Goal: Check status: Check status

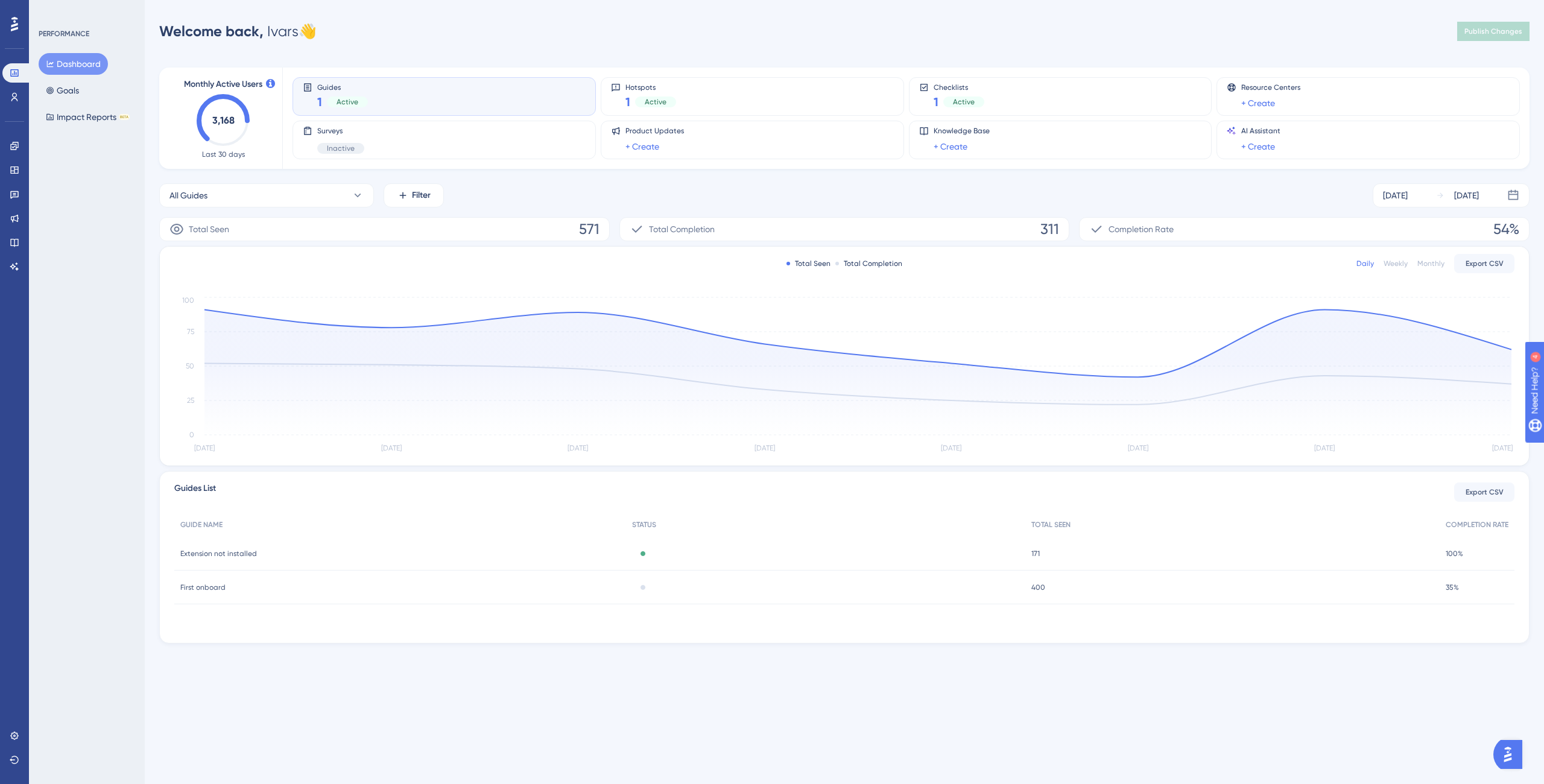
click at [426, 89] on div "Guides 1 Active" at bounding box center [444, 96] width 283 height 28
click at [426, 91] on div "Guides 1 Active" at bounding box center [444, 96] width 283 height 28
click at [436, 109] on div "Guides 1 Active" at bounding box center [444, 96] width 283 height 28
click at [759, 102] on div "Hotspots 1 Active" at bounding box center [753, 96] width 283 height 28
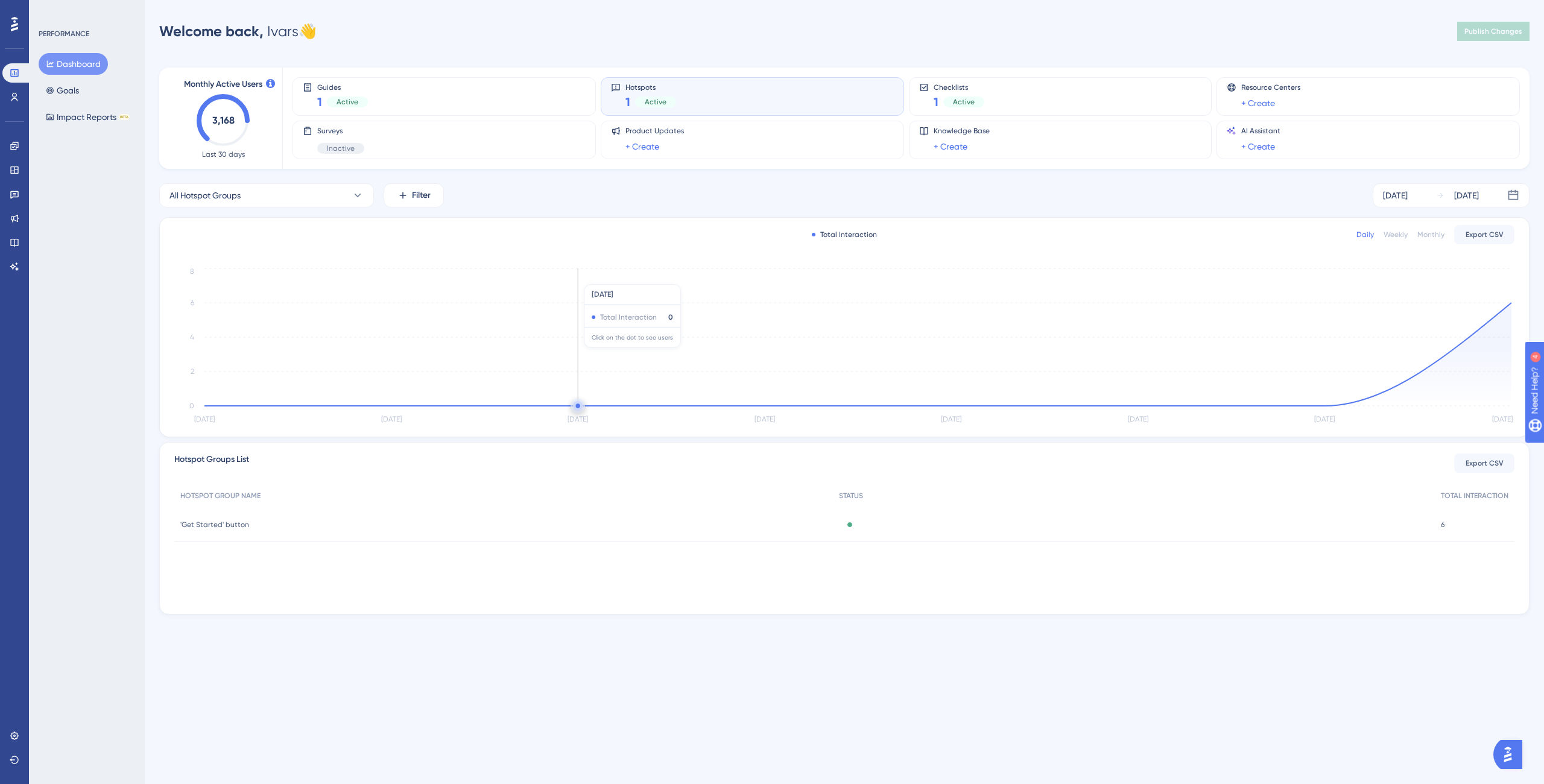
click at [557, 554] on div "HOTSPOT GROUP NAME STATUS TOTAL INTERACTION 'Get Started' button 'Get Started' …" at bounding box center [845, 544] width 1340 height 120
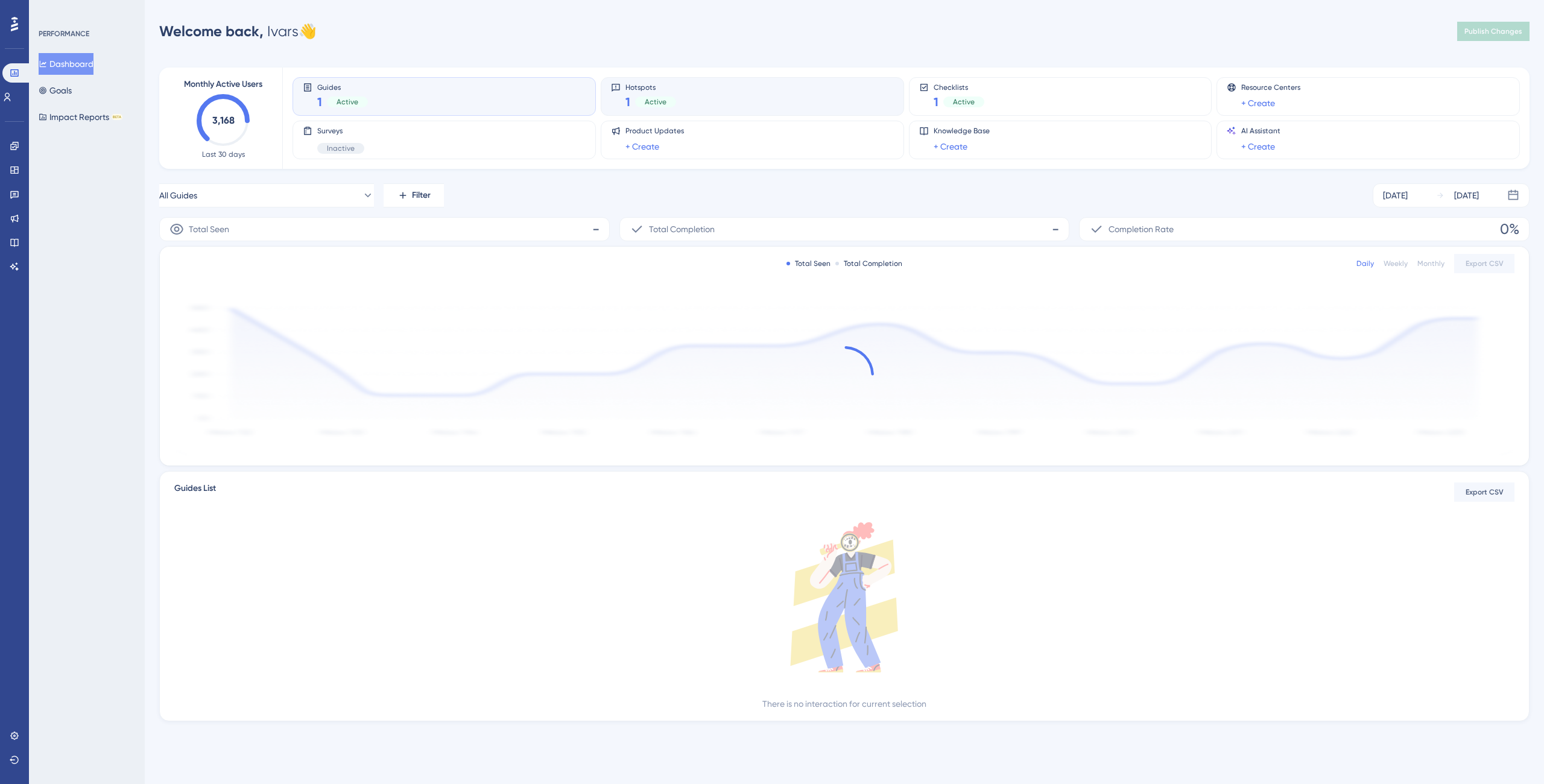
click at [709, 93] on div "Hotspots 1 Active" at bounding box center [753, 96] width 283 height 28
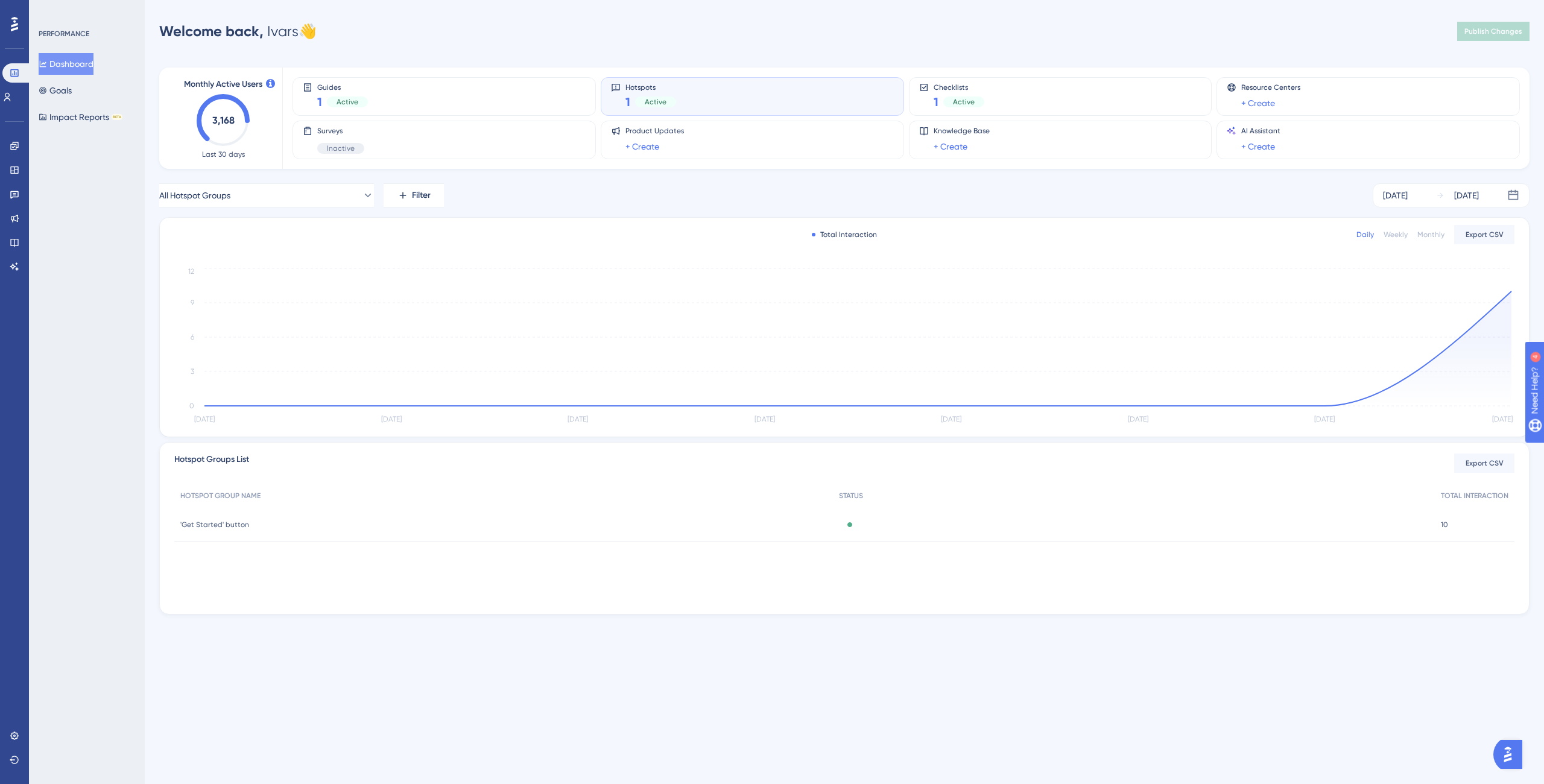
click at [1455, 523] on div "10 10" at bounding box center [1475, 524] width 80 height 34
click at [545, 509] on div "'Get Started' button 'Get Started' button" at bounding box center [503, 524] width 659 height 34
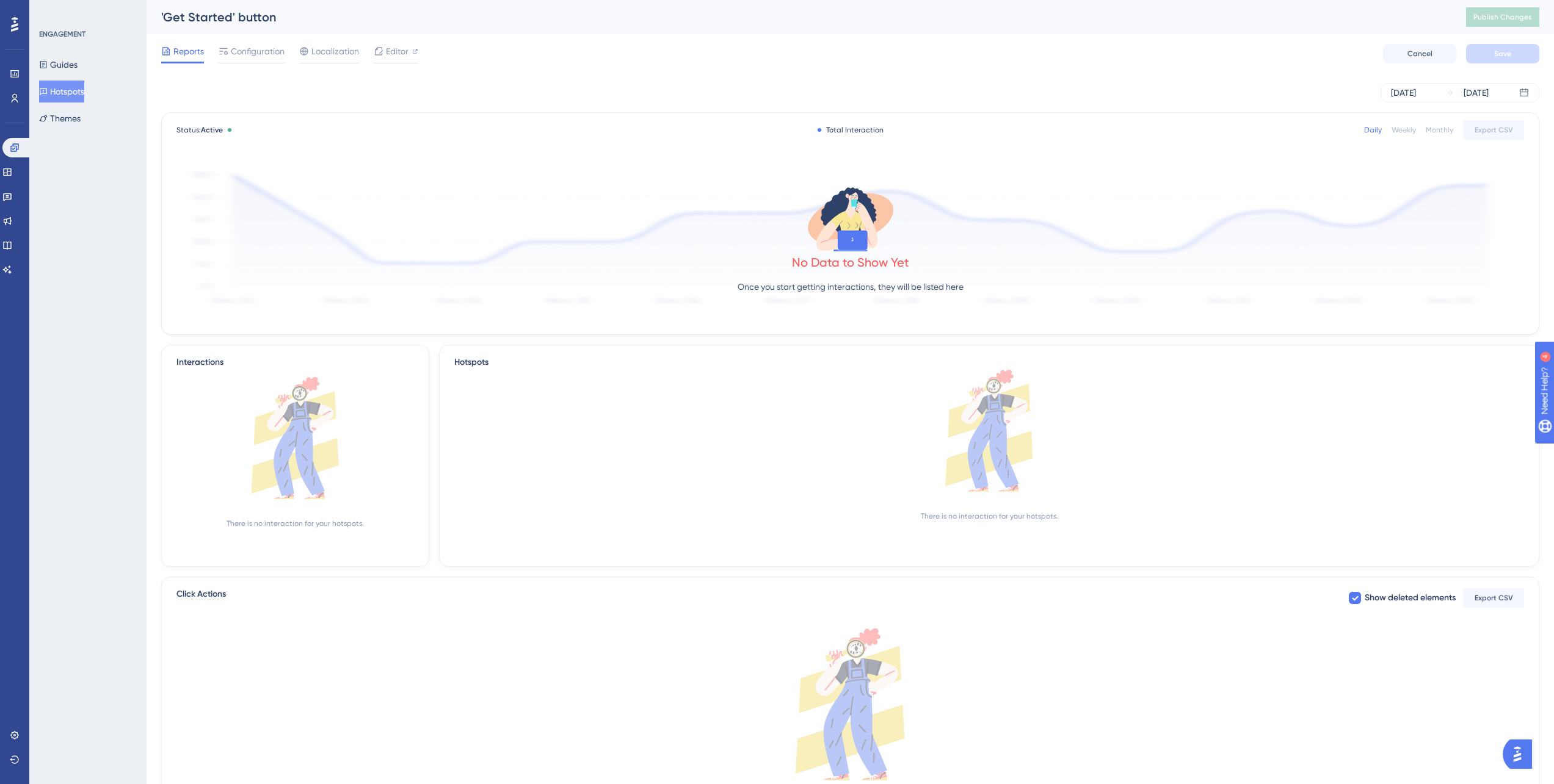
drag, startPoint x: 1126, startPoint y: 218, endPoint x: 914, endPoint y: 187, distance: 214.3
click at [1119, 216] on div "No Data to Show Yet Once you start getting interactions, they will be listed he…" at bounding box center [850, 243] width 1347 height 164
click at [824, 186] on icon at bounding box center [850, 218] width 98 height 70
click at [832, 217] on icon at bounding box center [850, 218] width 98 height 70
click at [867, 266] on div "No Data to Show Yet" at bounding box center [850, 262] width 117 height 17
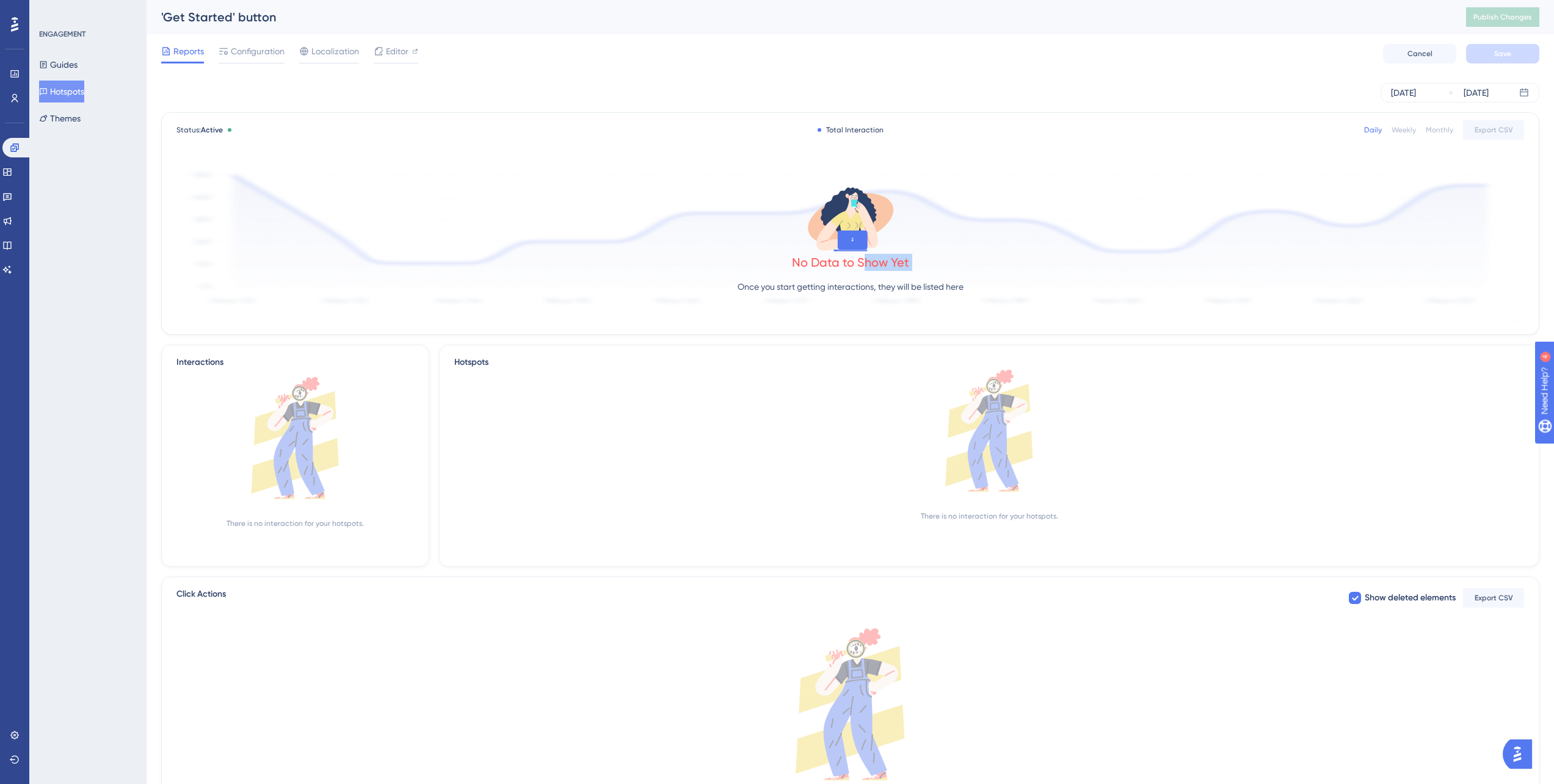
drag, startPoint x: 866, startPoint y: 267, endPoint x: 293, endPoint y: 166, distance: 581.8
click at [748, 263] on div "No Data to Show Yet Once you start getting interactions, they will be listed he…" at bounding box center [850, 243] width 1347 height 164
click at [246, 123] on div "Status: Active Total Interaction Daily Weekly Monthly Export CSV No Data to Sho…" at bounding box center [850, 223] width 1377 height 221
click at [225, 46] on icon at bounding box center [223, 51] width 10 height 10
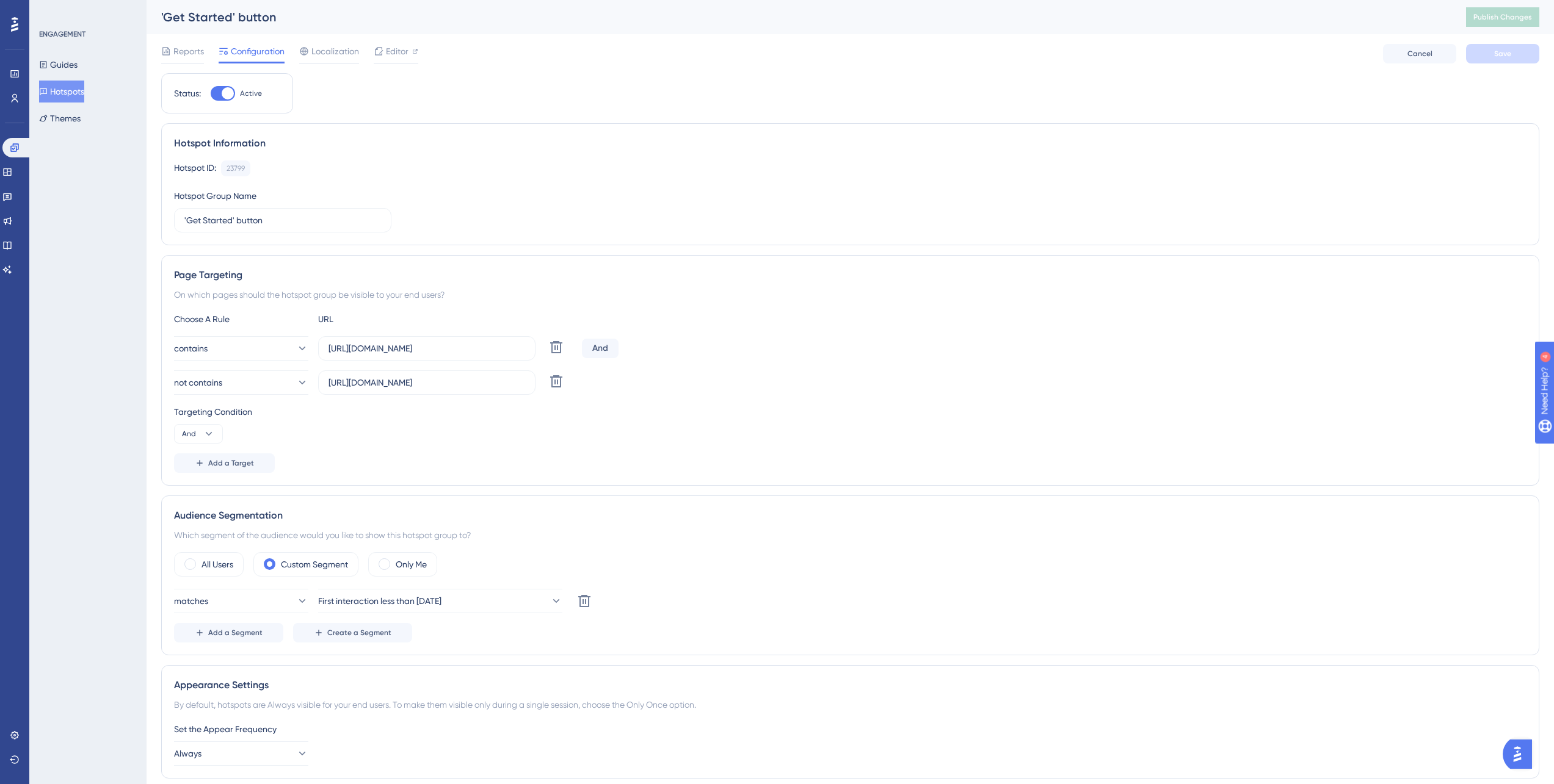
click at [211, 43] on div "Reports Configuration Localization Editor Cancel Save" at bounding box center [850, 53] width 1378 height 39
